Goal: Task Accomplishment & Management: Check status

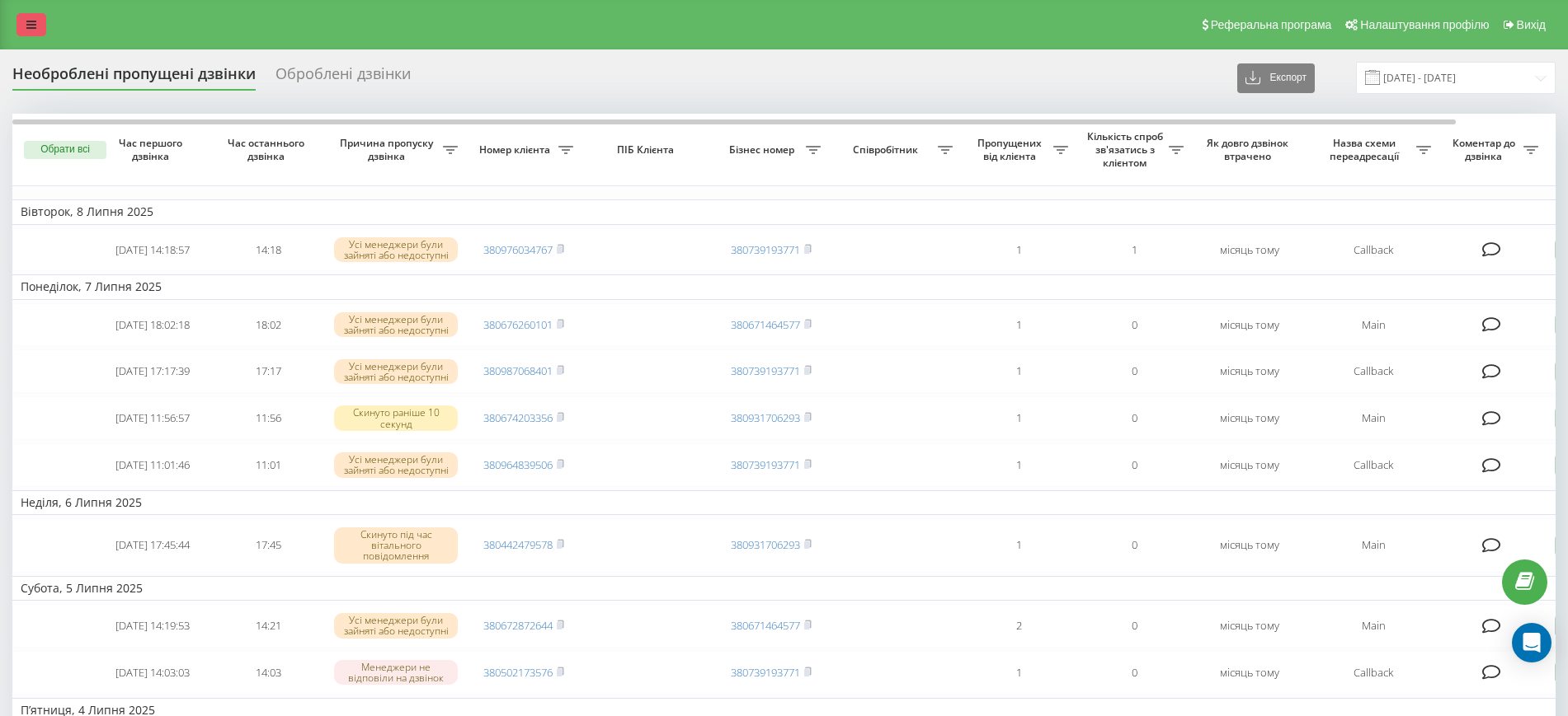
drag, startPoint x: 0, startPoint y: 0, endPoint x: 26, endPoint y: 29, distance: 38.9
click at [26, 29] on icon at bounding box center [31, 25] width 9 height 11
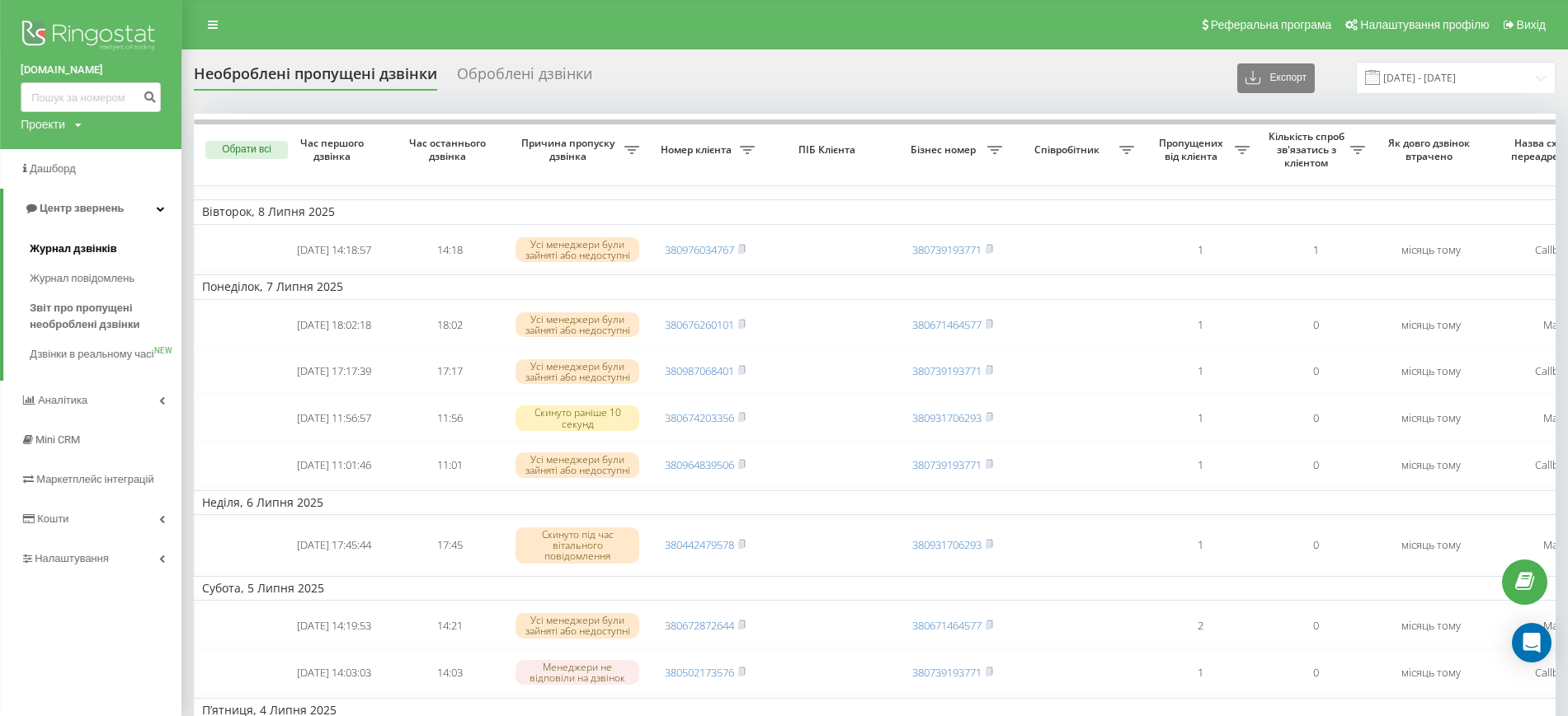
click at [79, 241] on span "Журнал дзвінків" at bounding box center [73, 249] width 87 height 16
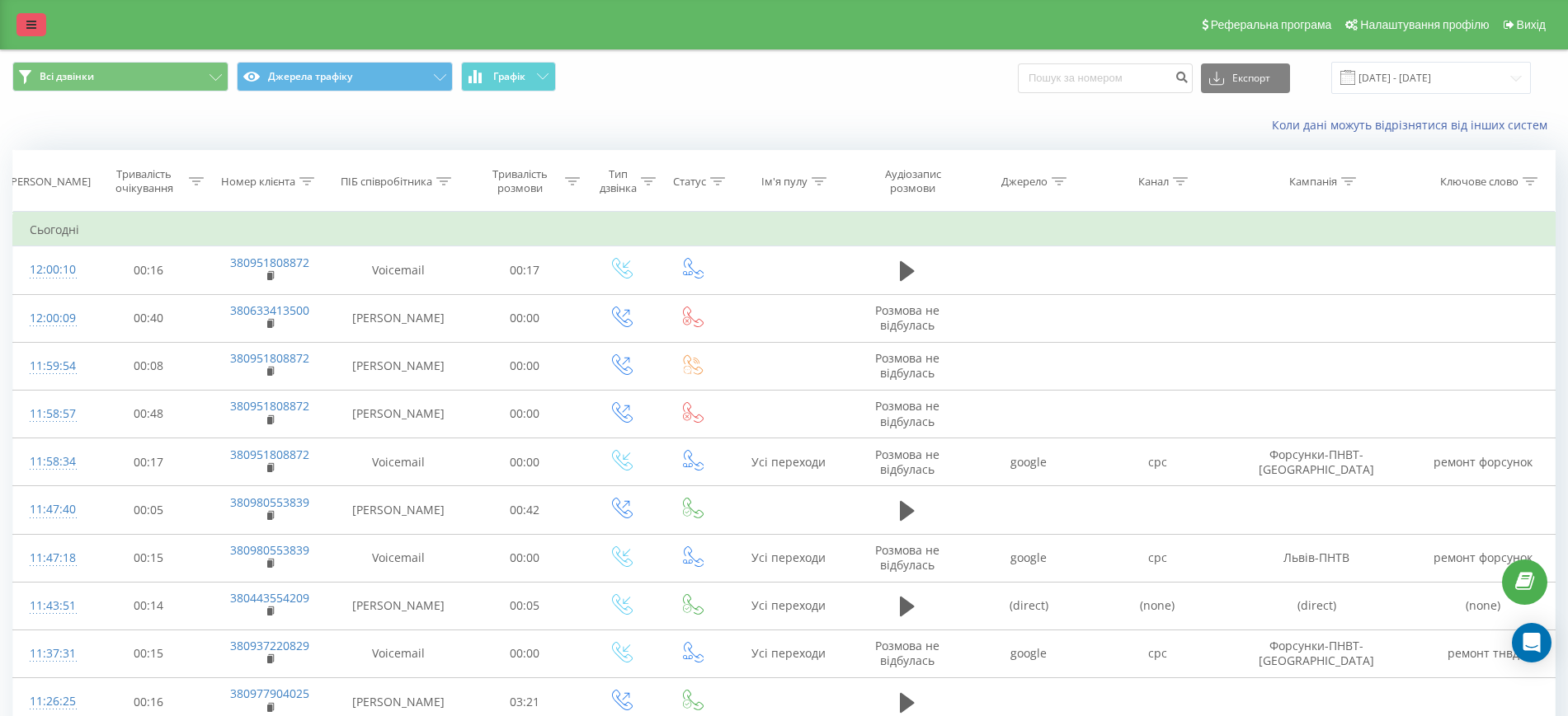
click at [35, 31] on link at bounding box center [30, 25] width 29 height 23
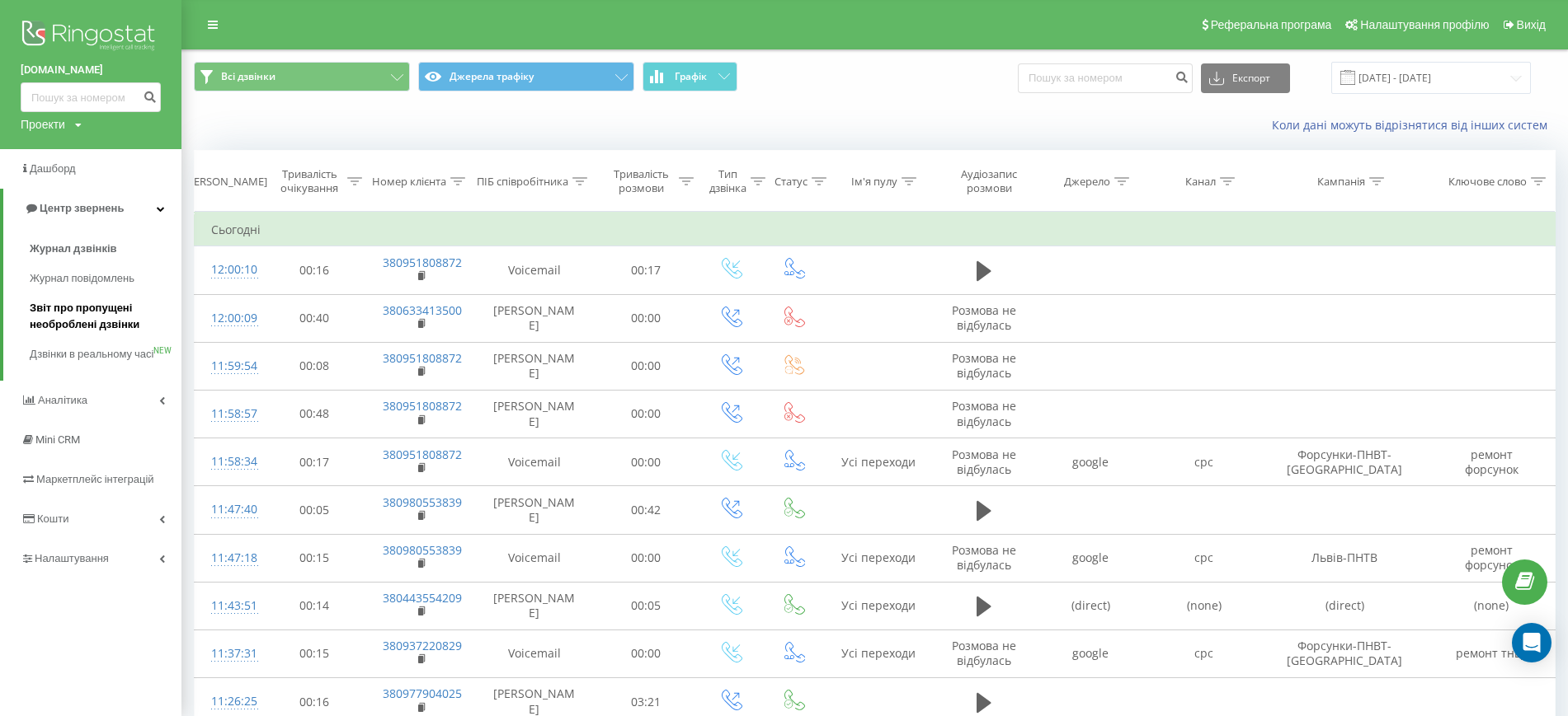
click at [98, 306] on span "Звіт про пропущені необроблені дзвінки" at bounding box center [101, 316] width 144 height 33
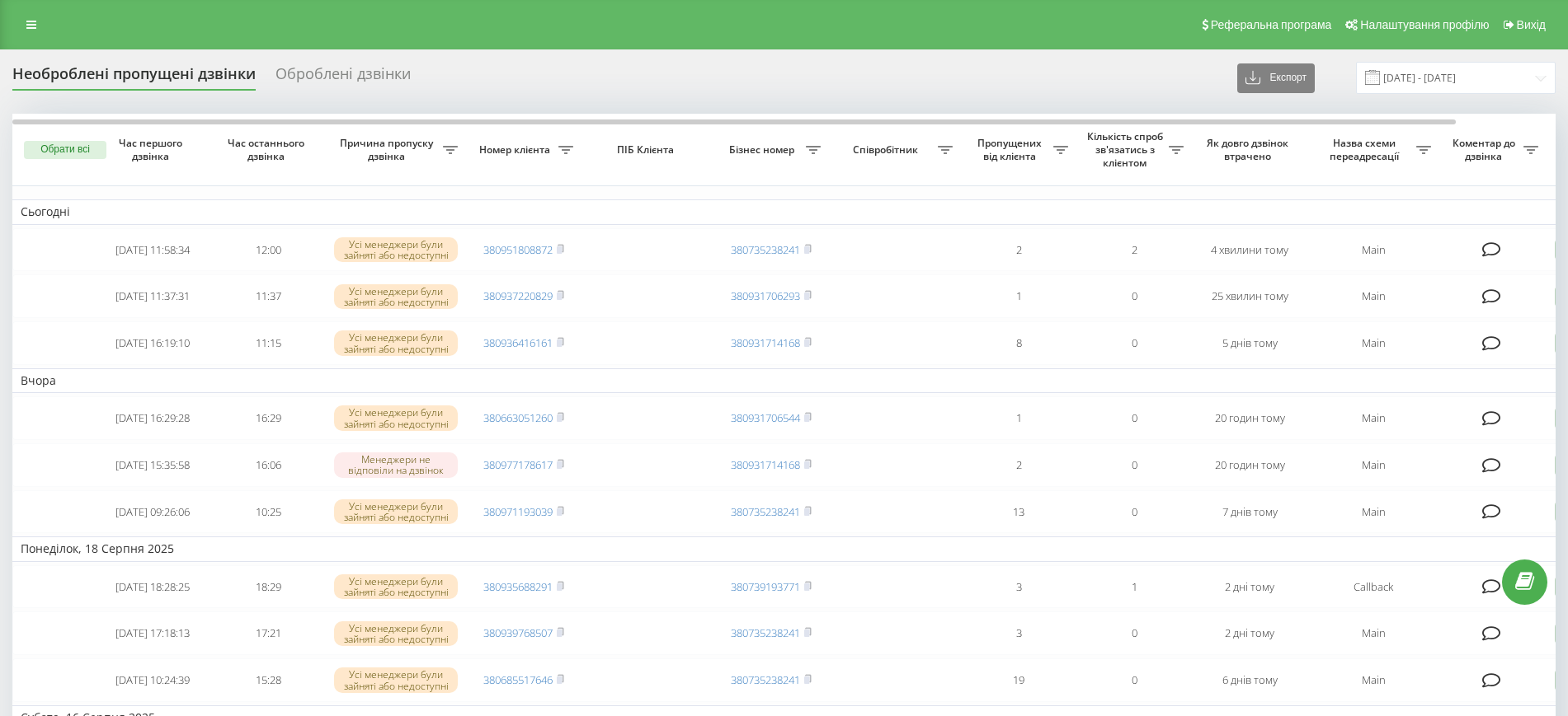
click at [361, 67] on div "Оброблені дзвінки" at bounding box center [343, 78] width 135 height 26
